Goal: Task Accomplishment & Management: Manage account settings

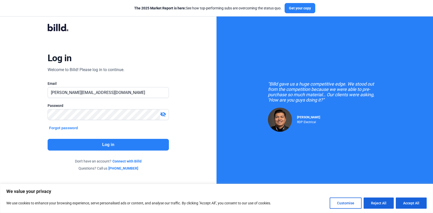
click at [109, 145] on button "Log in" at bounding box center [108, 145] width 121 height 12
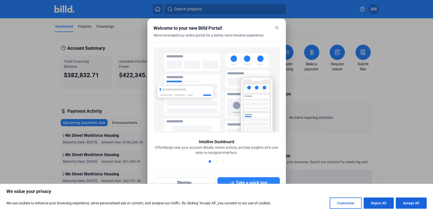
click at [278, 27] on mat-icon "close" at bounding box center [277, 28] width 6 height 6
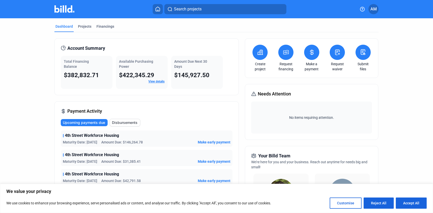
click at [87, 75] on span "$382,832.71" at bounding box center [81, 74] width 35 height 7
click at [103, 27] on div "Financings" at bounding box center [106, 26] width 18 height 5
